Goal: Understand process/instructions

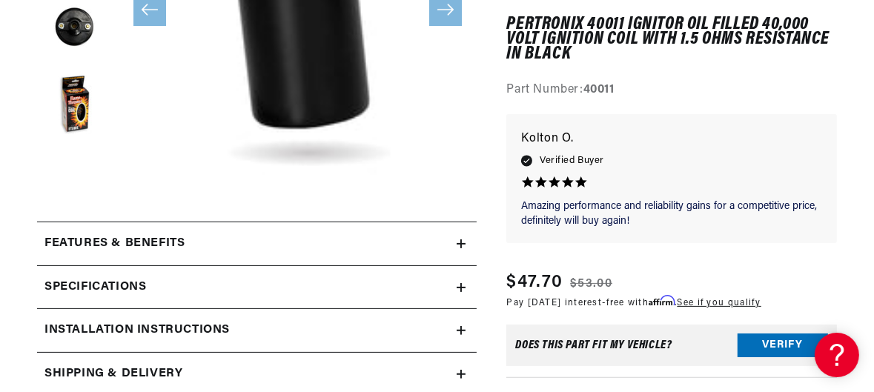
scroll to position [397, 0]
click at [459, 288] on icon at bounding box center [461, 288] width 9 height 0
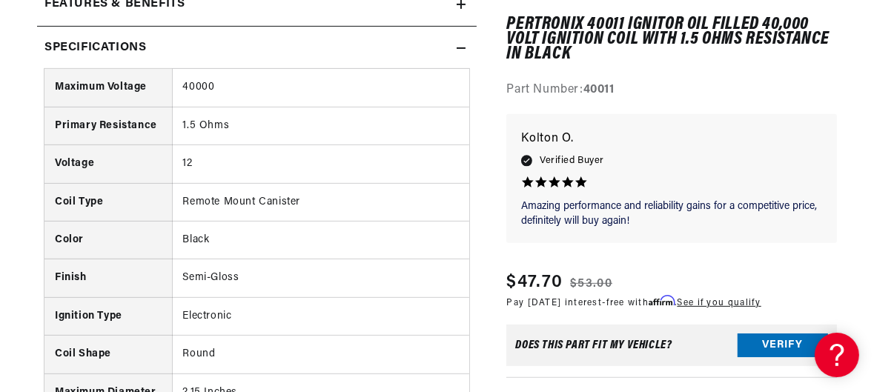
scroll to position [637, 0]
click at [655, 353] on div "Does This part fit My vehicle? Verify" at bounding box center [671, 346] width 331 height 42
click at [773, 346] on button "Verify" at bounding box center [783, 346] width 90 height 24
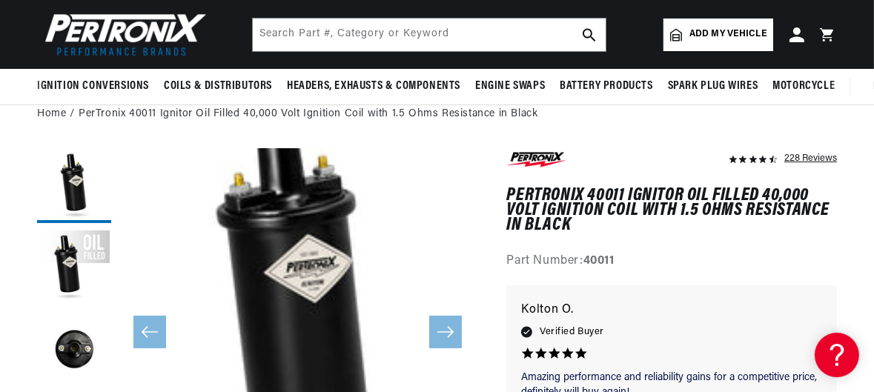
scroll to position [0, 1481]
